Goal: Find specific page/section: Find specific page/section

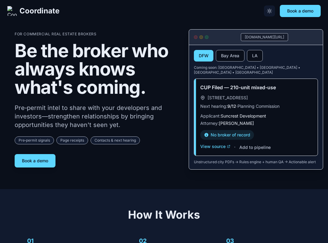
click at [271, 14] on icon "Toggle theme" at bounding box center [270, 11] width 6 height 6
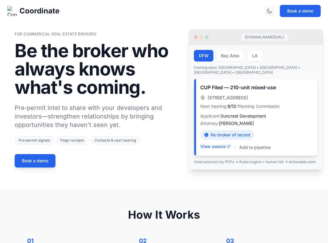
click at [271, 14] on icon "Toggle theme" at bounding box center [270, 11] width 6 height 6
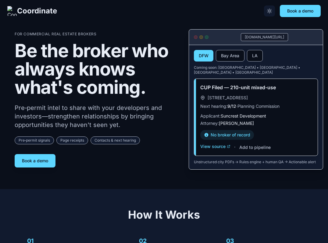
click at [272, 10] on icon "Toggle theme" at bounding box center [270, 11] width 6 height 6
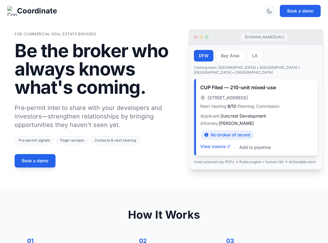
click at [271, 11] on icon "Toggle theme" at bounding box center [270, 11] width 6 height 6
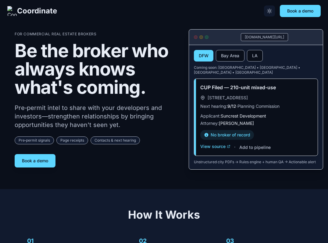
click at [271, 11] on icon "Toggle theme" at bounding box center [270, 11] width 6 height 6
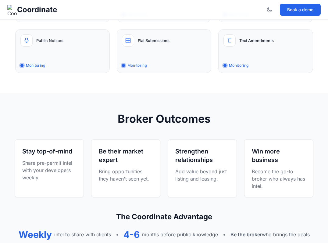
scroll to position [615, 0]
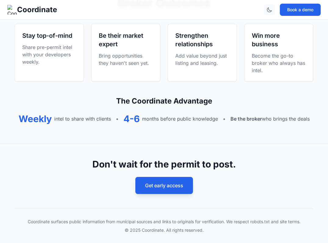
click at [269, 12] on icon "Toggle theme" at bounding box center [270, 10] width 6 height 6
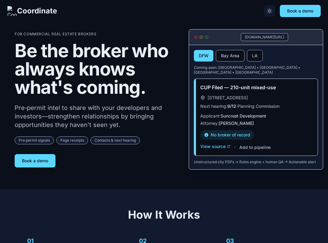
click at [271, 10] on icon "Toggle theme" at bounding box center [270, 11] width 6 height 6
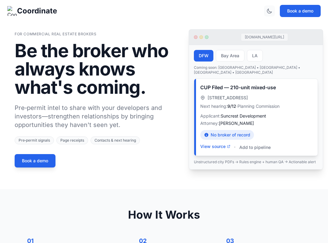
click at [270, 11] on icon "Toggle theme" at bounding box center [270, 11] width 6 height 6
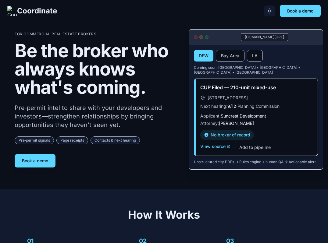
click at [271, 9] on icon "Toggle theme" at bounding box center [270, 11] width 6 height 6
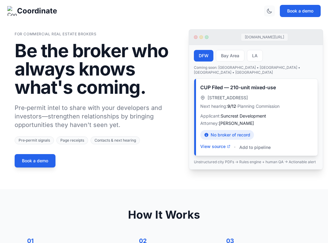
click at [271, 9] on icon "Toggle theme" at bounding box center [270, 11] width 6 height 6
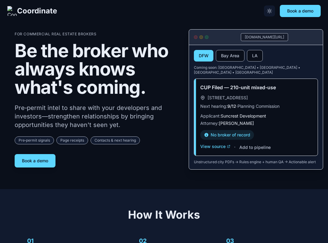
click at [271, 9] on icon "Toggle theme" at bounding box center [270, 11] width 6 height 6
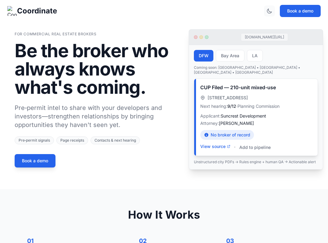
click at [273, 15] on button "Toggle theme" at bounding box center [269, 10] width 11 height 11
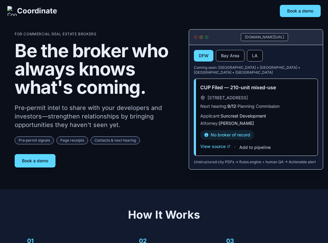
click at [163, 71] on h1 "Be the broker who always knows what's coming." at bounding box center [97, 68] width 164 height 55
